Goal: Find contact information: Find contact information

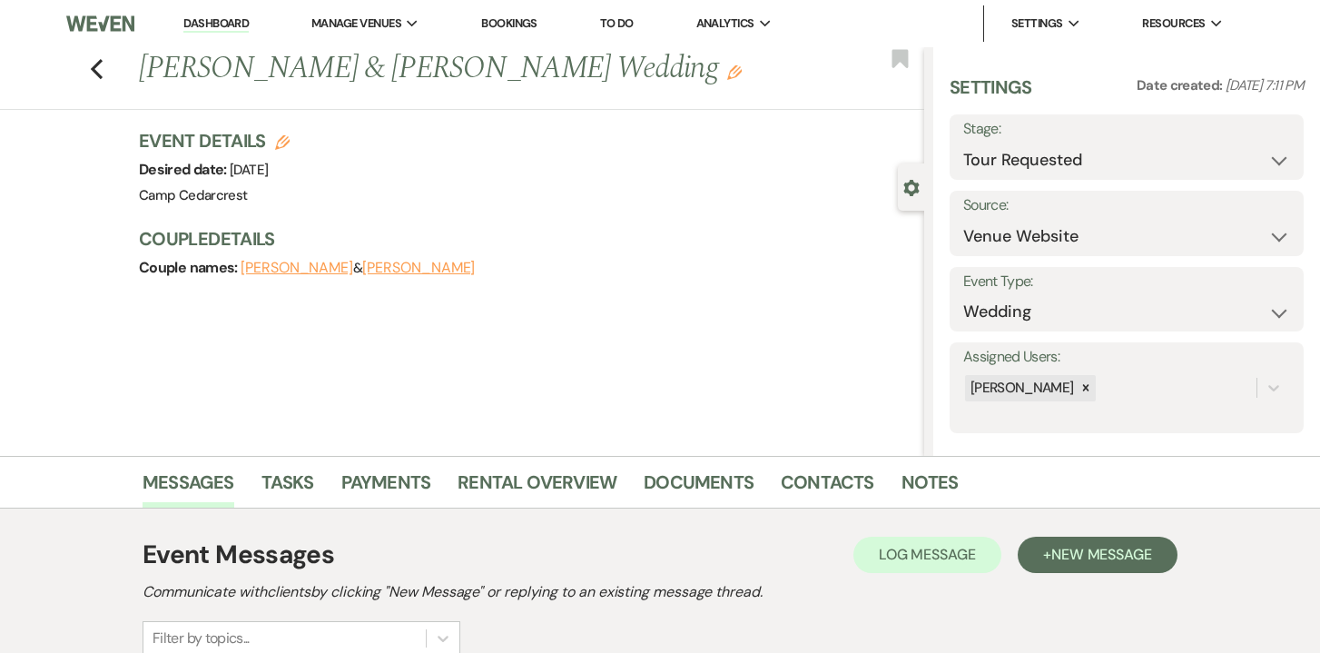
select select "2"
select select "5"
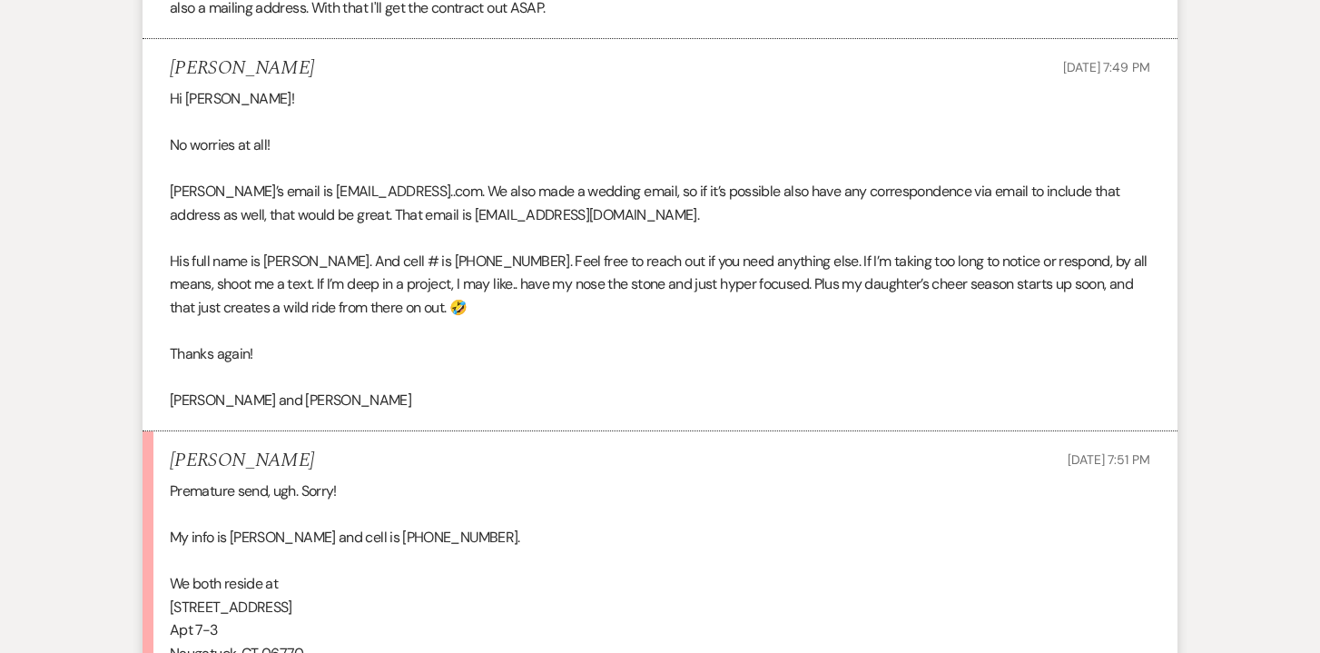
scroll to position [4847, 0]
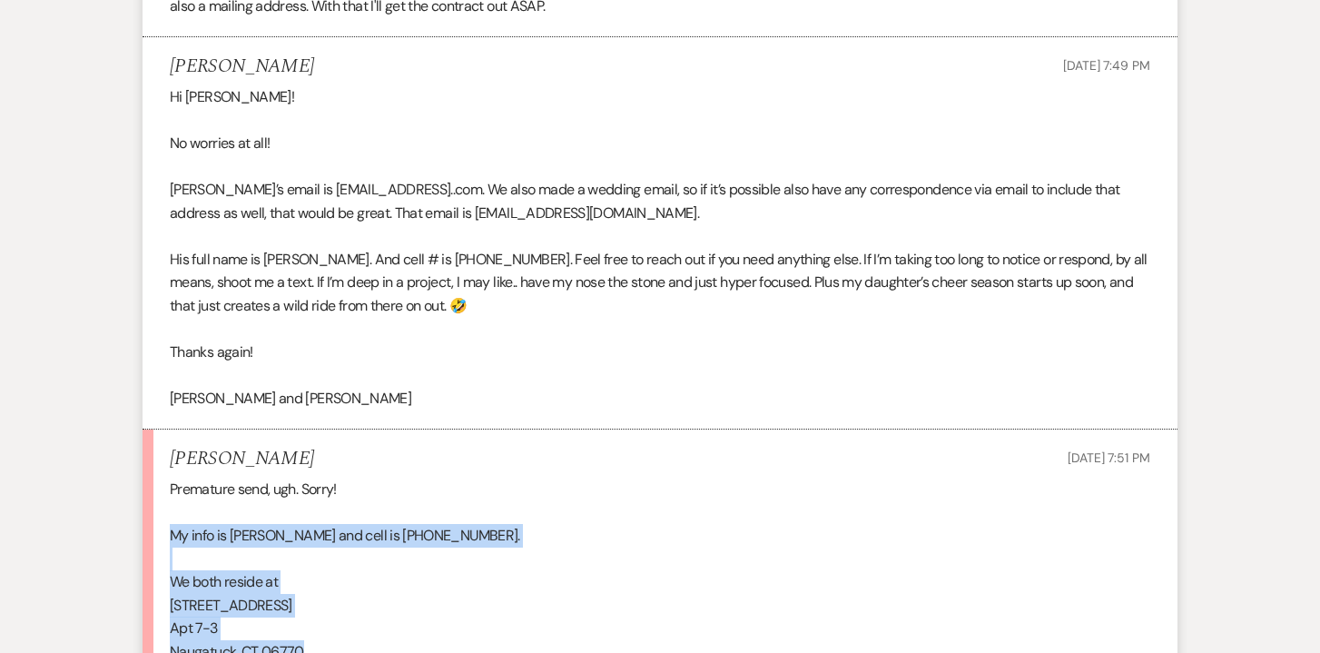
drag, startPoint x: 308, startPoint y: 564, endPoint x: 171, endPoint y: 447, distance: 180.8
click at [171, 477] on div "Premature send, ugh. Sorry! My info is [PERSON_NAME] and cell is [PHONE_NUMBER]…" at bounding box center [660, 628] width 980 height 302
copy div "My info is [PERSON_NAME] and cell is [PHONE_NUMBER]. We both reside at [STREET_…"
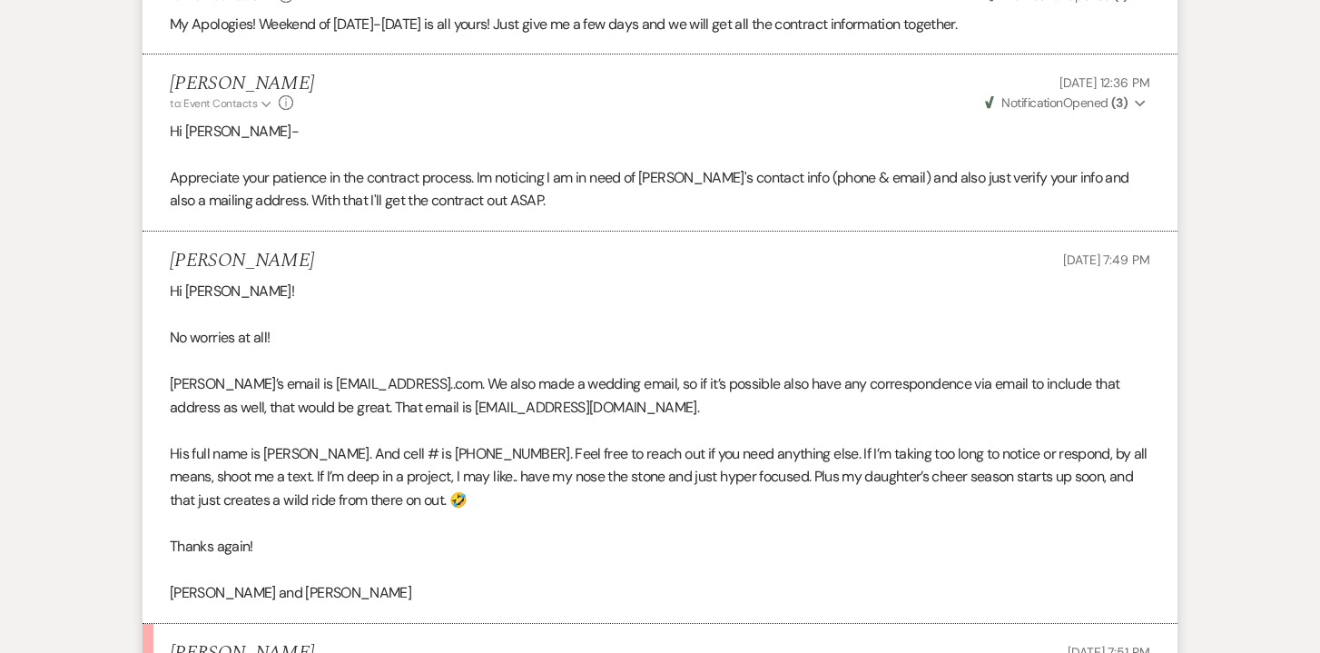
scroll to position [4646, 0]
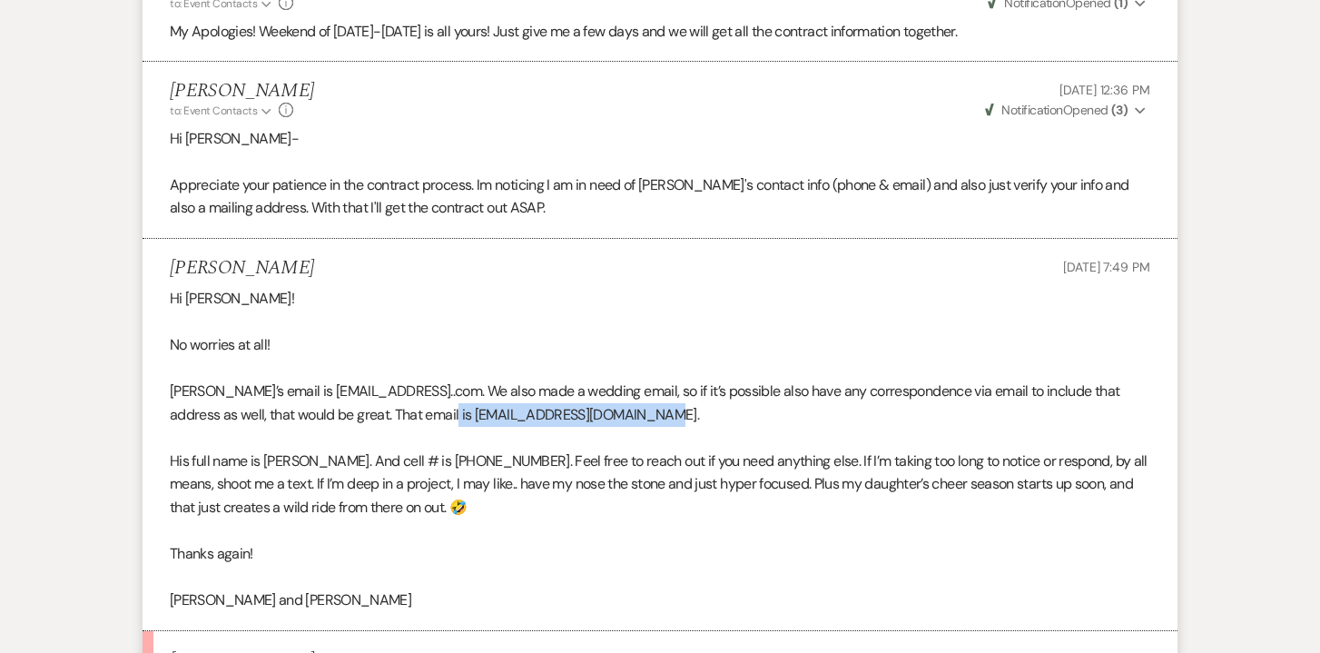
drag, startPoint x: 615, startPoint y: 335, endPoint x: 406, endPoint y: 334, distance: 209.6
click at [406, 379] on p "[PERSON_NAME]’s email is [EMAIL_ADDRESS]..com. We also made a wedding email, so…" at bounding box center [660, 402] width 980 height 46
copy p "[EMAIL_ADDRESS][DOMAIN_NAME]"
click at [372, 449] on p "His full name is [PERSON_NAME]. And cell # is [PHONE_NUMBER]. Feel free to reac…" at bounding box center [660, 484] width 980 height 70
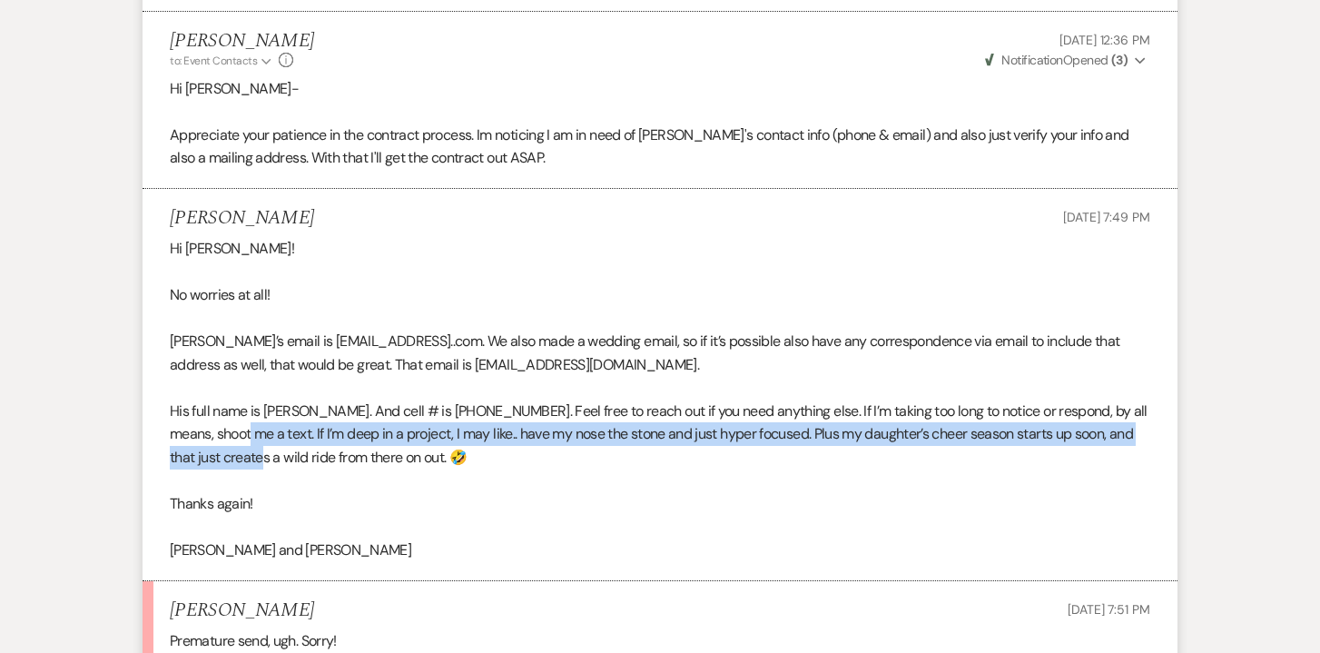
scroll to position [4706, 0]
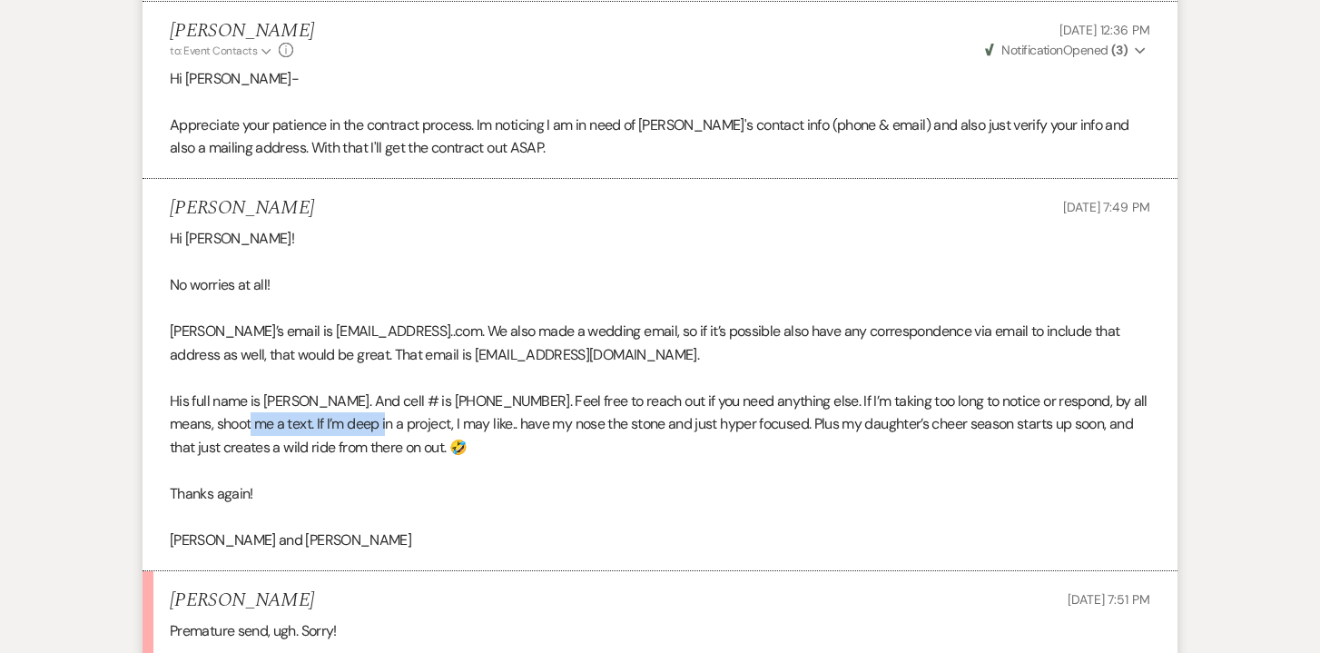
drag, startPoint x: 268, startPoint y: 375, endPoint x: 401, endPoint y: 347, distance: 136.3
click at [401, 389] on p "His full name is [PERSON_NAME]. And cell # is [PHONE_NUMBER]. Feel free to reac…" at bounding box center [660, 424] width 980 height 70
click at [382, 389] on p "His full name is [PERSON_NAME]. And cell # is [PHONE_NUMBER]. Feel free to reac…" at bounding box center [660, 424] width 980 height 70
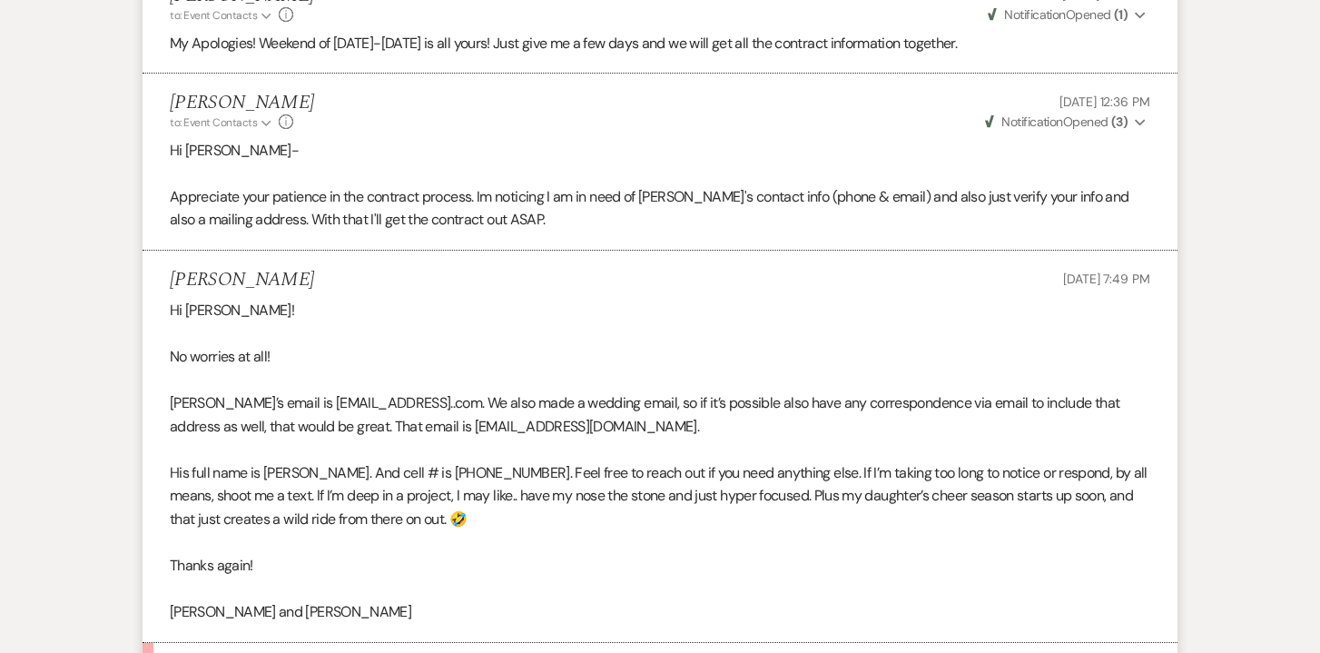
scroll to position [4633, 0]
drag, startPoint x: 529, startPoint y: 389, endPoint x: 266, endPoint y: 388, distance: 263.2
click at [266, 462] on p "His full name is [PERSON_NAME]. And cell # is [PHONE_NUMBER]. Feel free to reac…" at bounding box center [660, 497] width 980 height 70
copy p "[PERSON_NAME]. And cell # is [PHONE_NUMBER]."
drag, startPoint x: 431, startPoint y: 325, endPoint x: 266, endPoint y: 324, distance: 165.2
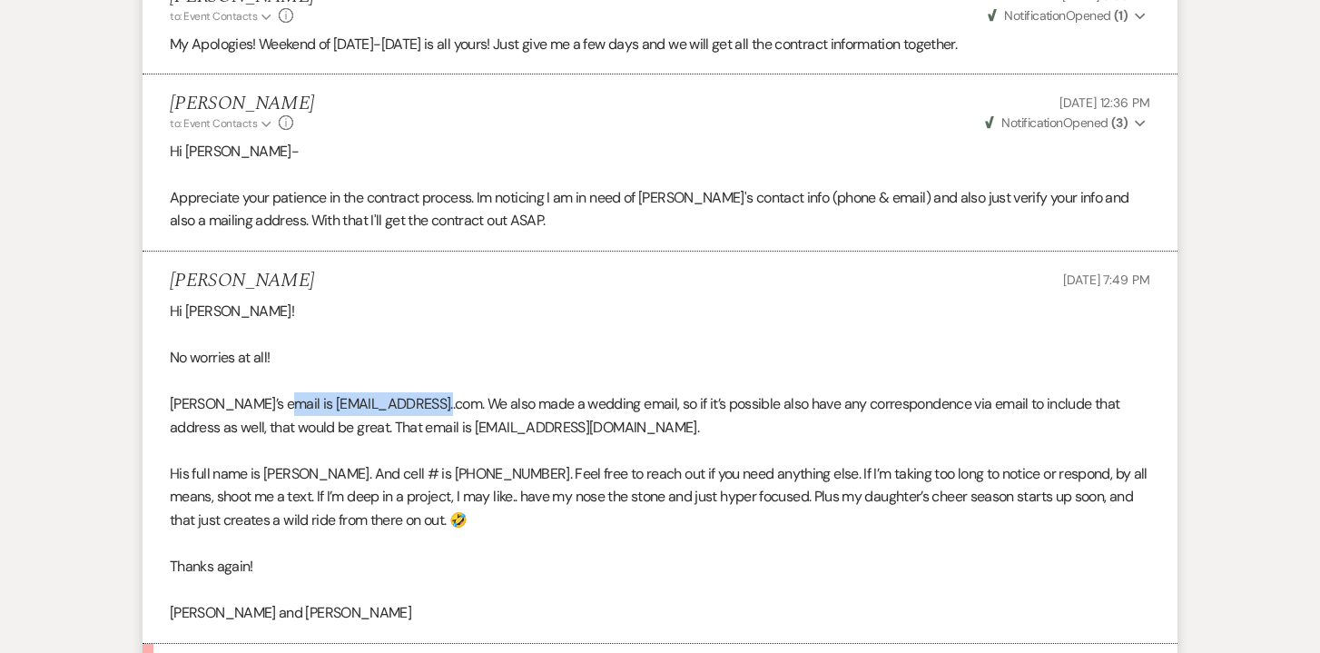
click at [266, 392] on p "[PERSON_NAME]’s email is [EMAIL_ADDRESS]..com. We also made a wedding email, so…" at bounding box center [660, 415] width 980 height 46
copy p "[EMAIL_ADDRESS]..com"
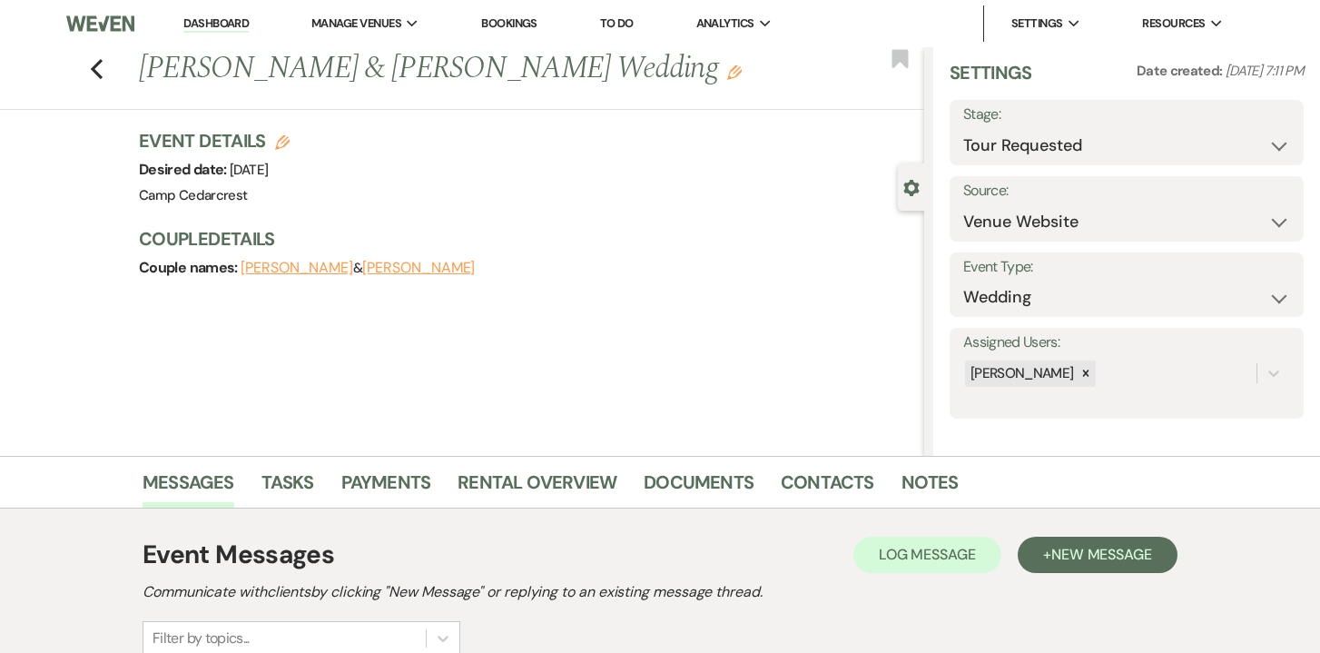
scroll to position [14, 0]
click at [830, 483] on link "Contacts" at bounding box center [826, 487] width 93 height 40
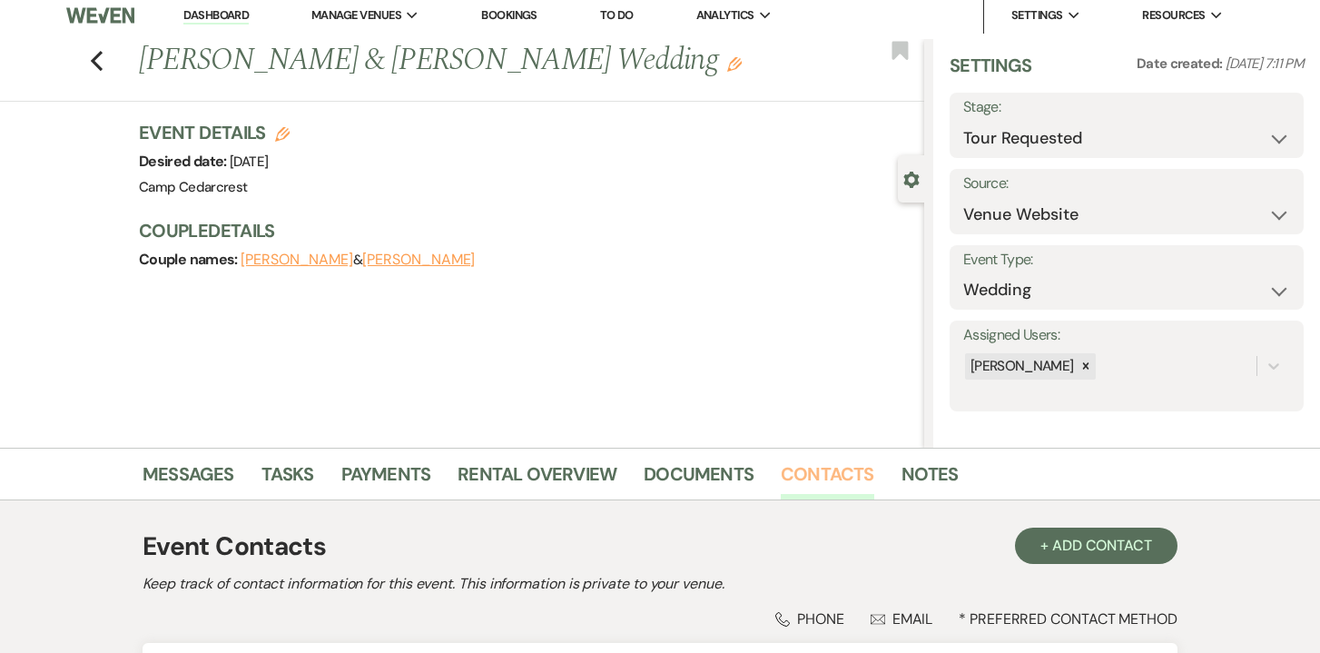
click at [849, 475] on link "Contacts" at bounding box center [826, 479] width 93 height 40
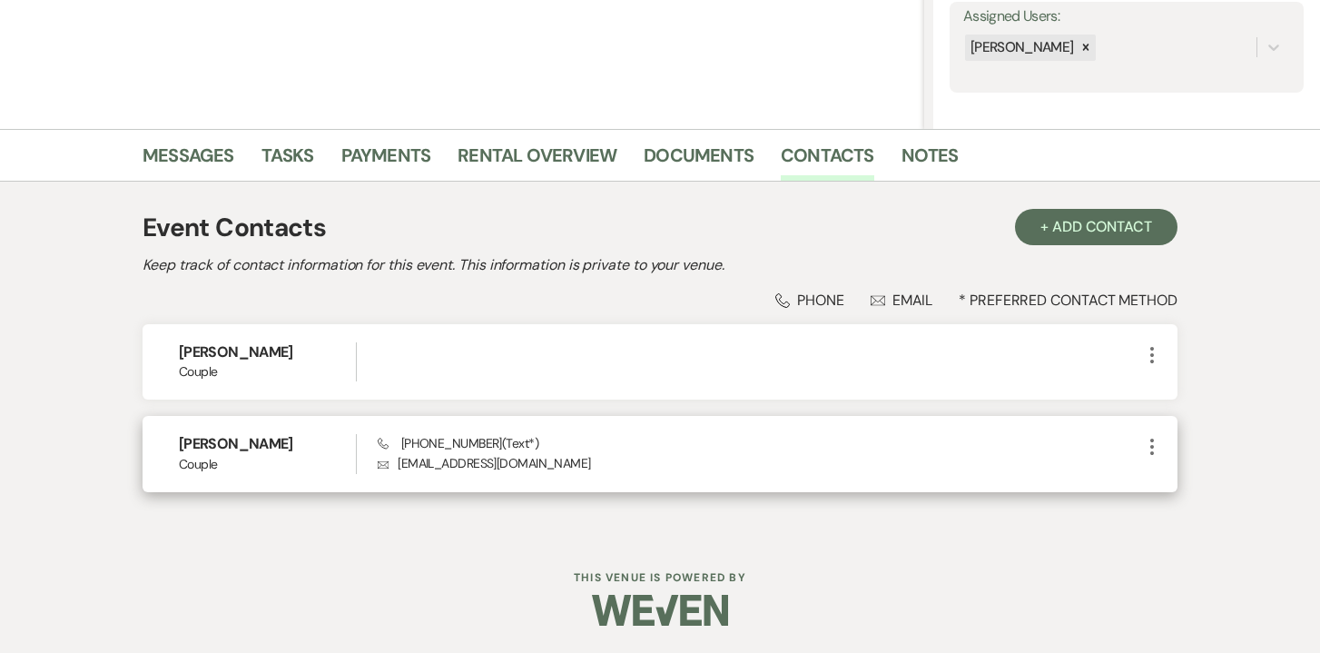
scroll to position [325, 0]
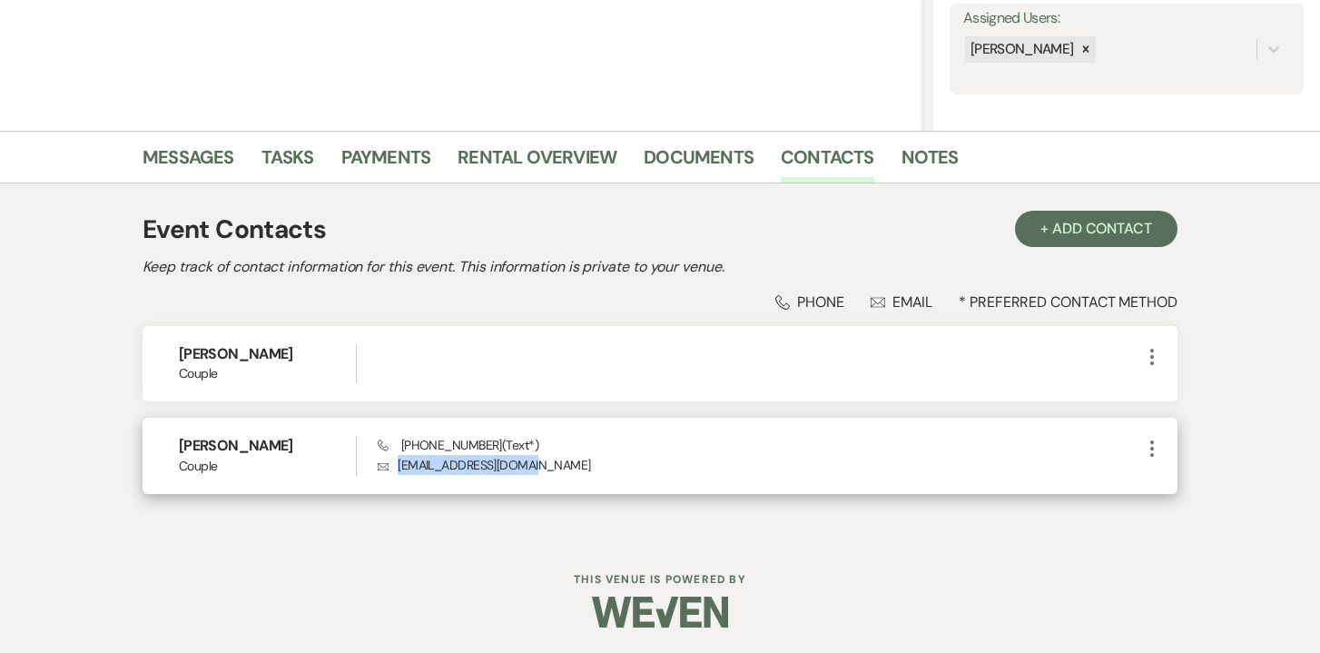
drag, startPoint x: 535, startPoint y: 470, endPoint x: 396, endPoint y: 466, distance: 139.8
click at [396, 466] on p "Envelope [EMAIL_ADDRESS][DOMAIN_NAME]" at bounding box center [759, 465] width 763 height 20
copy p "[EMAIL_ADDRESS][DOMAIN_NAME]"
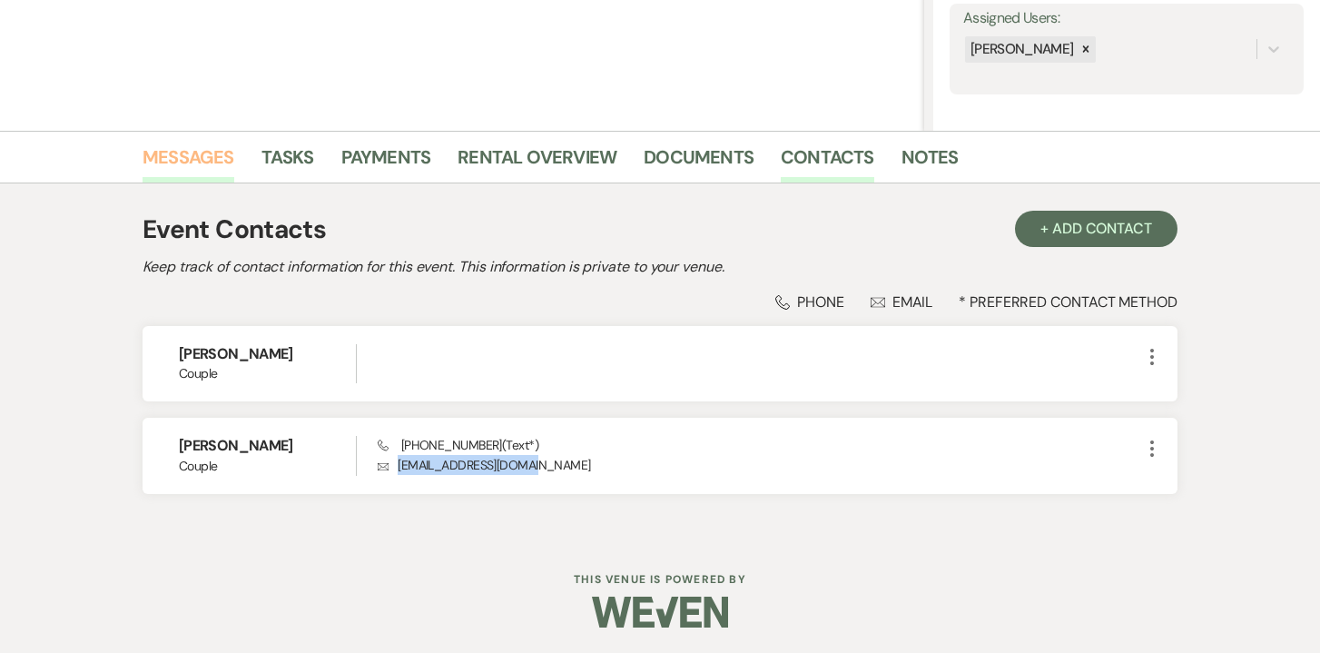
click at [221, 155] on link "Messages" at bounding box center [188, 162] width 92 height 40
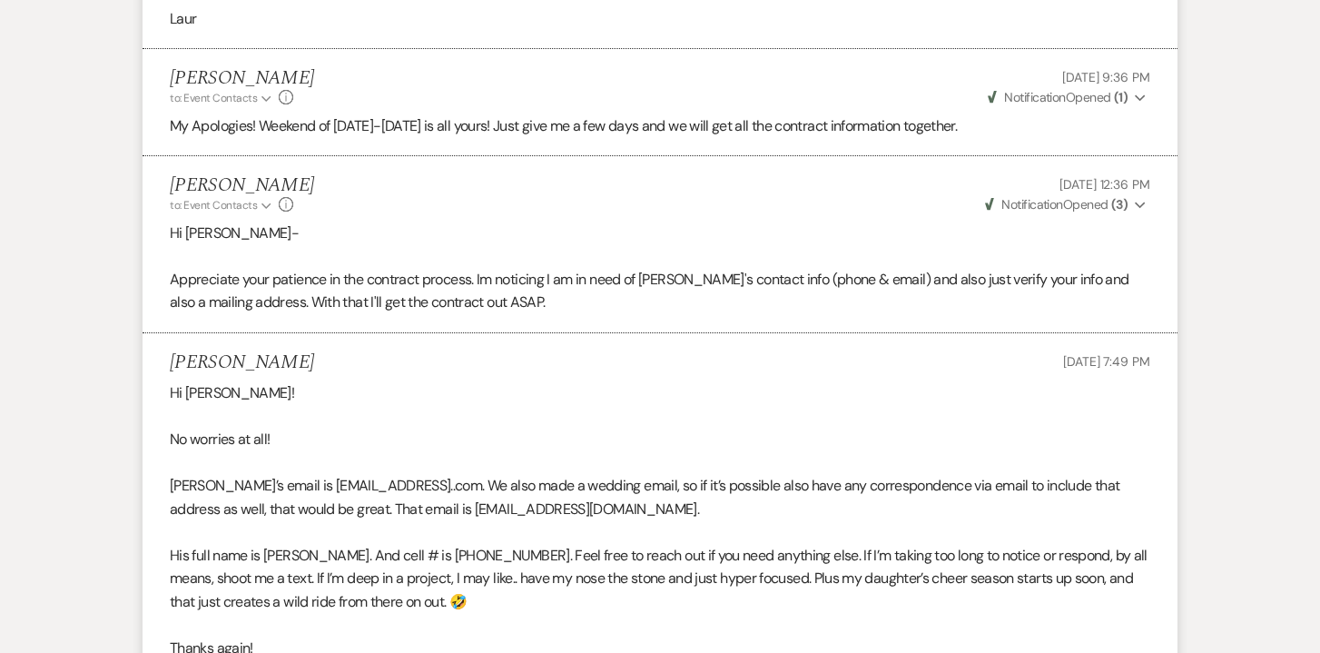
scroll to position [4609, 0]
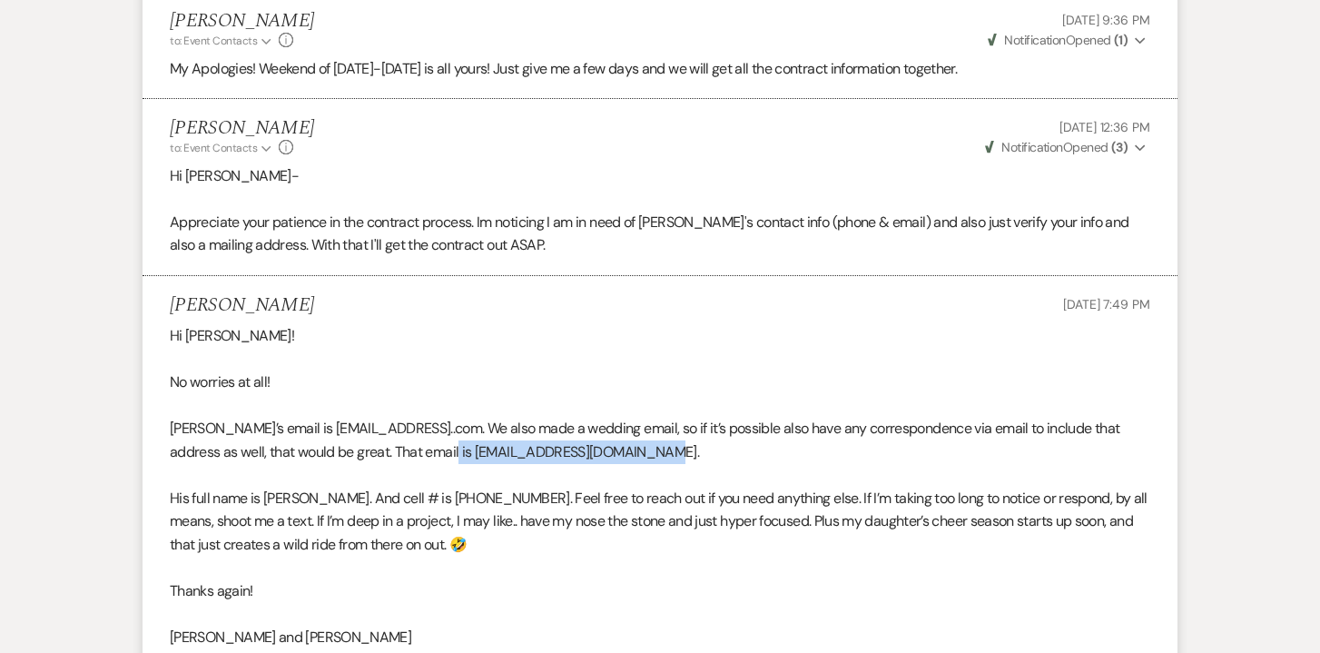
drag, startPoint x: 617, startPoint y: 369, endPoint x: 404, endPoint y: 375, distance: 213.3
click at [404, 417] on p "[PERSON_NAME]’s email is [EMAIL_ADDRESS]..com. We also made a wedding email, so…" at bounding box center [660, 440] width 980 height 46
copy p "[EMAIL_ADDRESS][DOMAIN_NAME]"
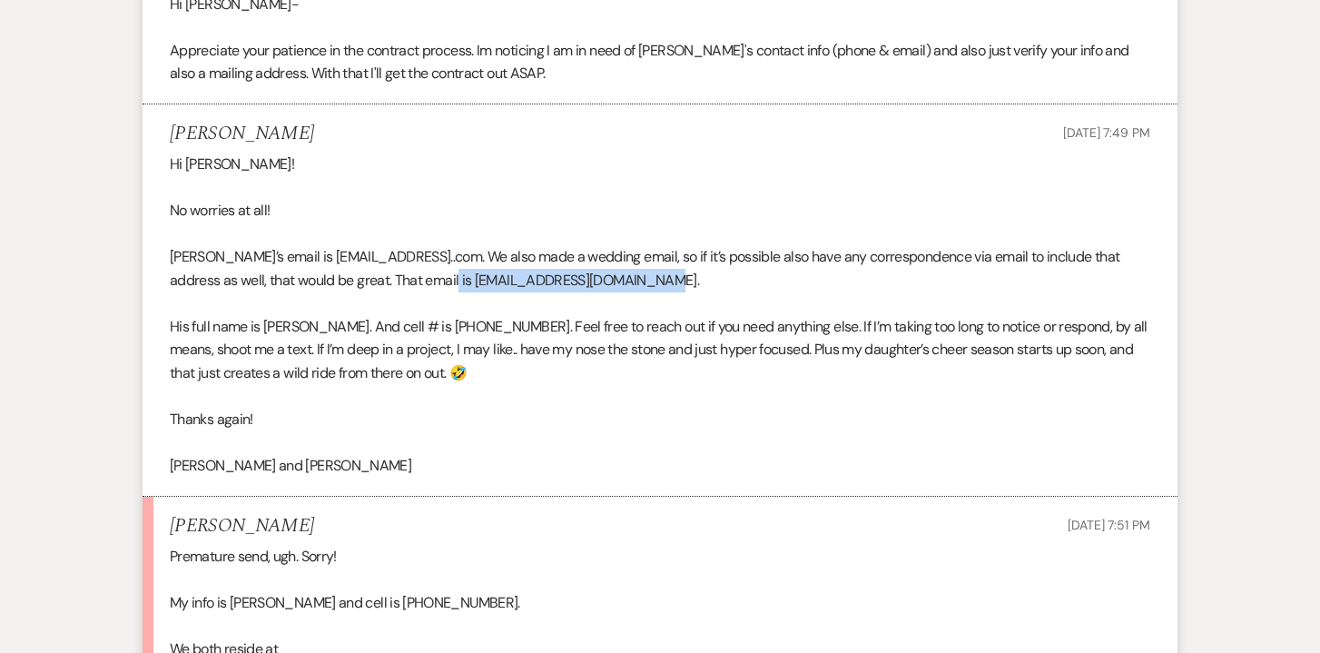
scroll to position [4681, 0]
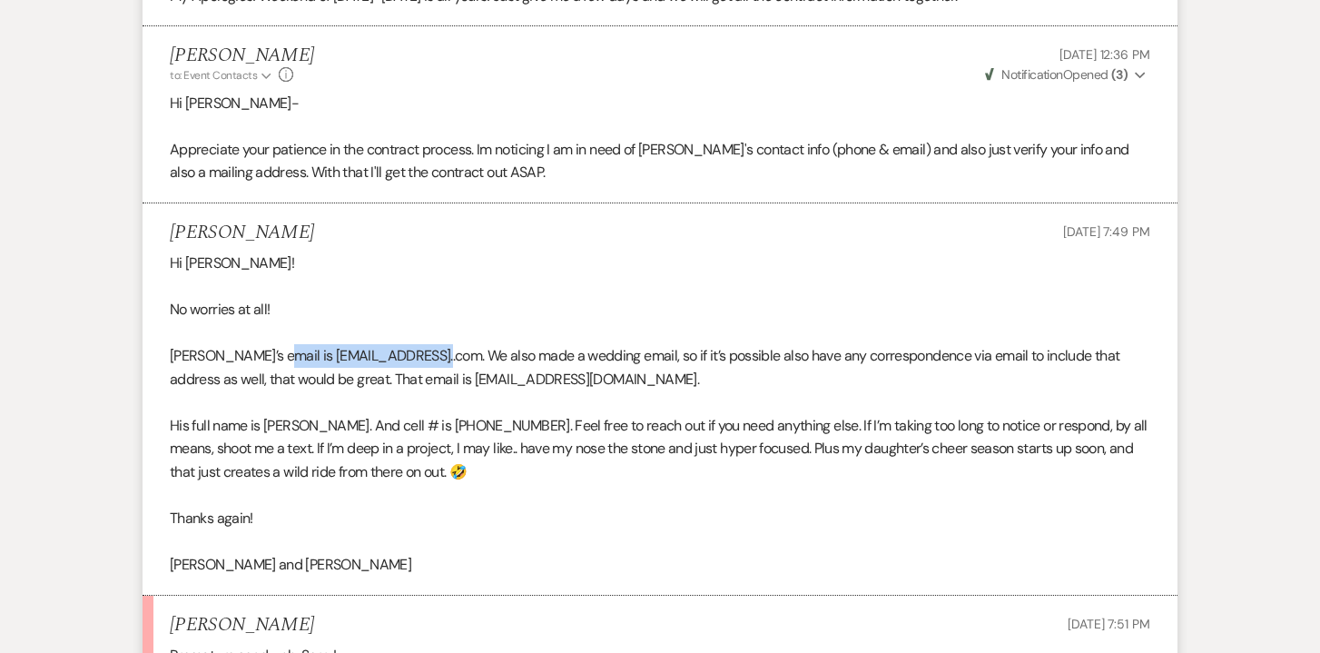
drag, startPoint x: 432, startPoint y: 274, endPoint x: 267, endPoint y: 277, distance: 165.2
click at [267, 344] on p "[PERSON_NAME]’s email is [EMAIL_ADDRESS]..com. We also made a wedding email, so…" at bounding box center [660, 367] width 980 height 46
copy p "[EMAIL_ADDRESS]..com"
